Goal: Task Accomplishment & Management: Manage account settings

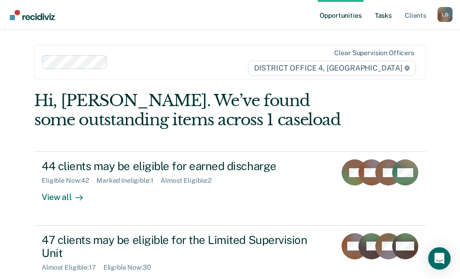
click at [381, 12] on link "Tasks" at bounding box center [383, 15] width 21 height 30
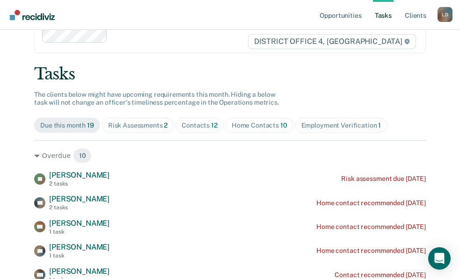
scroll to position [47, 0]
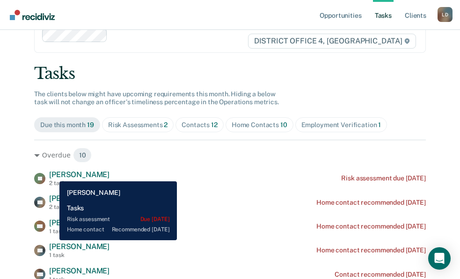
click at [52, 174] on span "[PERSON_NAME]" at bounding box center [79, 174] width 60 height 9
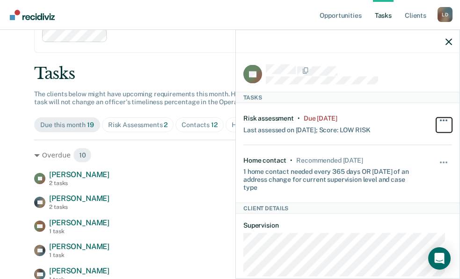
click at [440, 119] on button "button" at bounding box center [444, 124] width 16 height 15
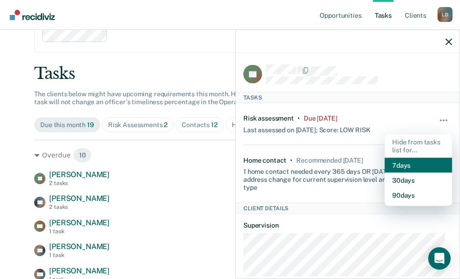
click at [408, 169] on button "7 days" at bounding box center [417, 165] width 67 height 15
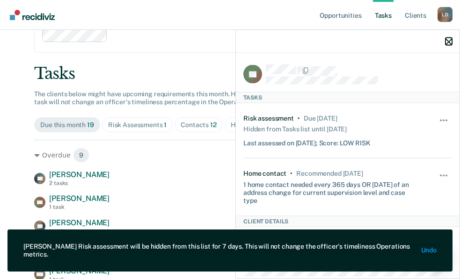
click at [448, 43] on icon "button" at bounding box center [448, 41] width 7 height 7
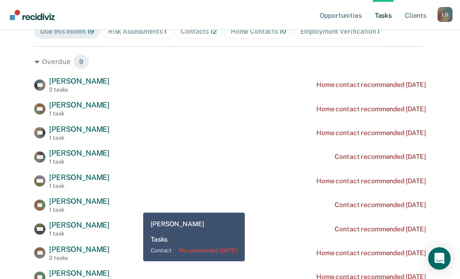
scroll to position [187, 0]
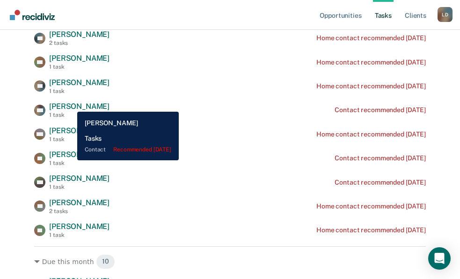
click at [70, 105] on span "[PERSON_NAME]" at bounding box center [79, 106] width 60 height 9
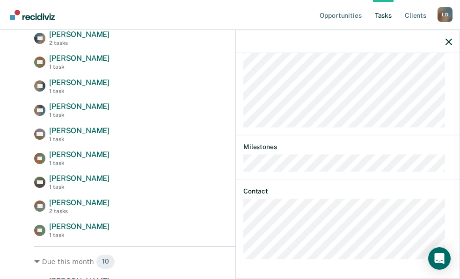
scroll to position [104, 0]
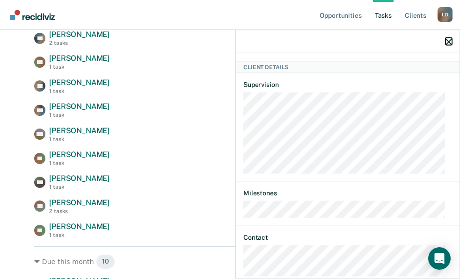
click at [448, 41] on icon "button" at bounding box center [448, 41] width 7 height 7
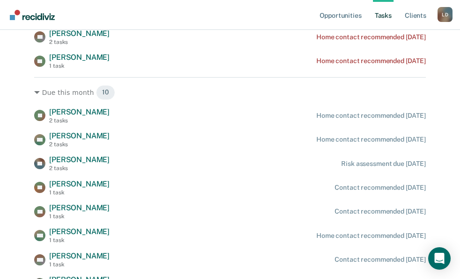
scroll to position [374, 0]
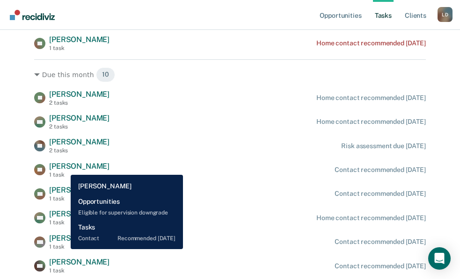
click at [64, 166] on span "[PERSON_NAME]" at bounding box center [79, 166] width 60 height 9
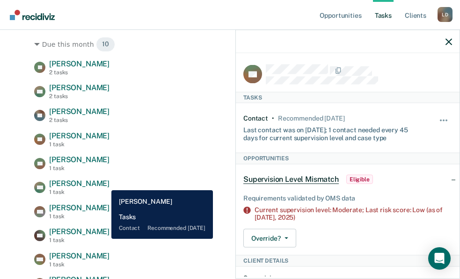
scroll to position [421, 0]
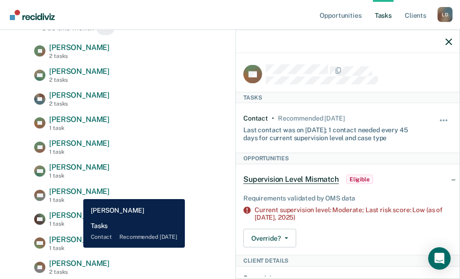
click at [76, 192] on span "[PERSON_NAME]" at bounding box center [79, 191] width 60 height 9
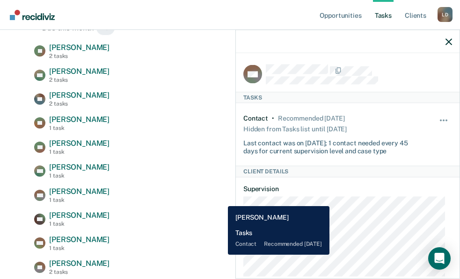
click at [221, 199] on div "GW [PERSON_NAME] 1 task Contact recommended [DATE]" at bounding box center [229, 195] width 391 height 16
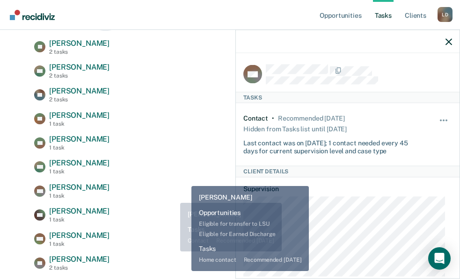
scroll to position [454, 0]
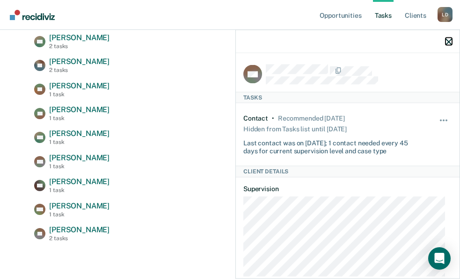
click at [447, 41] on icon "button" at bounding box center [448, 41] width 7 height 7
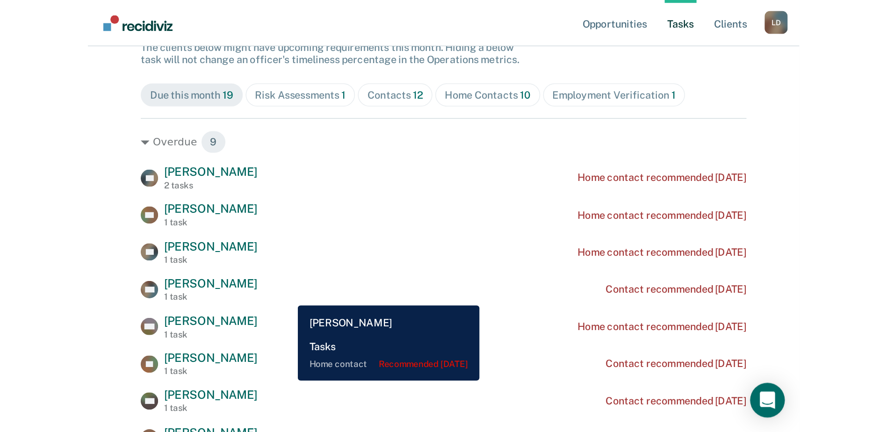
scroll to position [0, 0]
